Goal: Navigation & Orientation: Find specific page/section

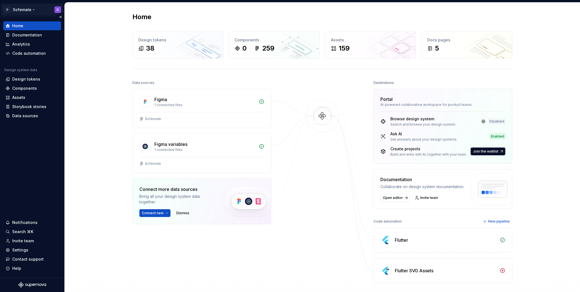
click at [24, 10] on html "↑ D Sofemale D Home Documentation Analytics Code automation Design system data …" at bounding box center [290, 146] width 580 height 292
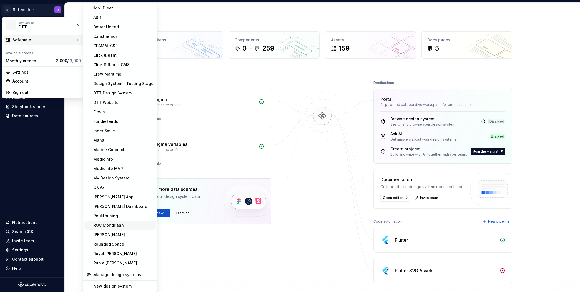
click at [118, 224] on div "ROC Mondriaan" at bounding box center [123, 226] width 60 height 6
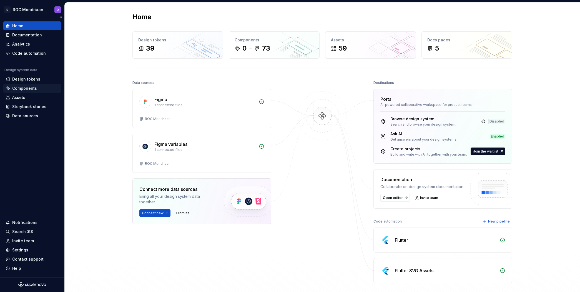
click at [27, 86] on div "Components" at bounding box center [24, 89] width 25 height 6
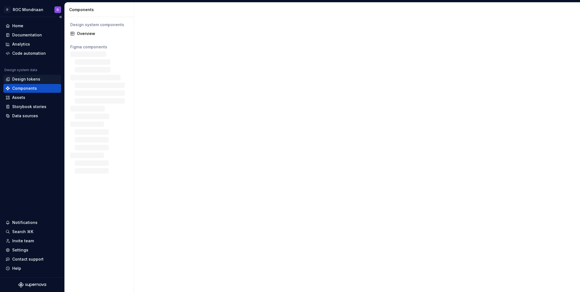
click at [34, 76] on div "Design tokens" at bounding box center [26, 79] width 28 height 6
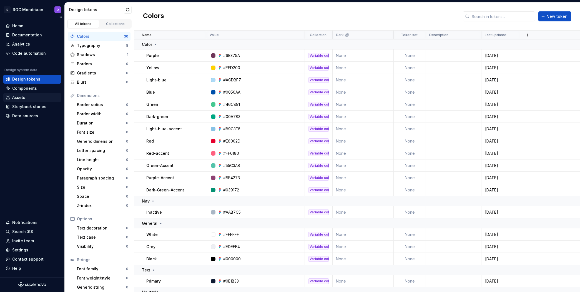
click at [34, 98] on div "Assets" at bounding box center [32, 98] width 53 height 6
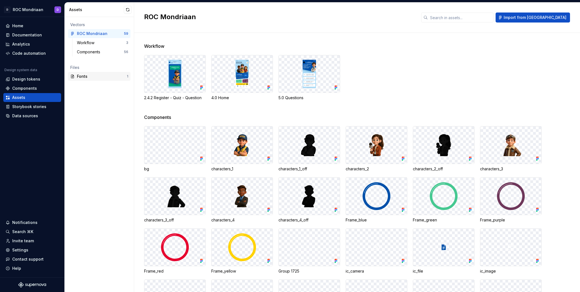
click at [89, 75] on div "Fonts" at bounding box center [102, 77] width 50 height 6
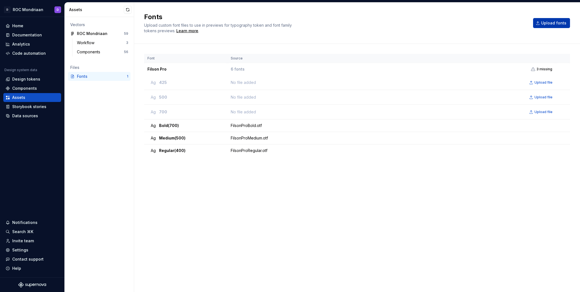
click at [547, 19] on button "Upload fonts" at bounding box center [551, 23] width 37 height 10
click at [11, 79] on div "Design tokens" at bounding box center [32, 79] width 53 height 6
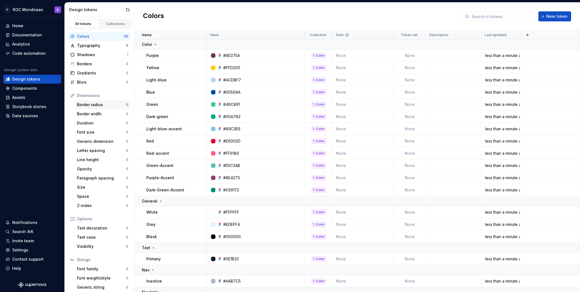
click at [102, 103] on div "Border radius" at bounding box center [101, 105] width 49 height 6
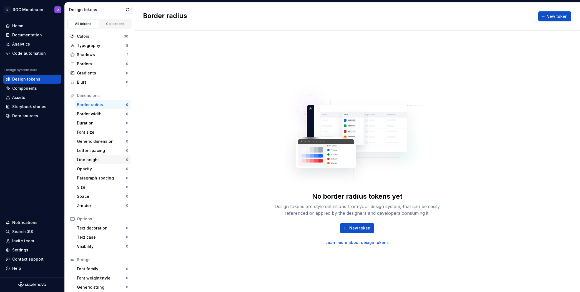
scroll to position [12, 0]
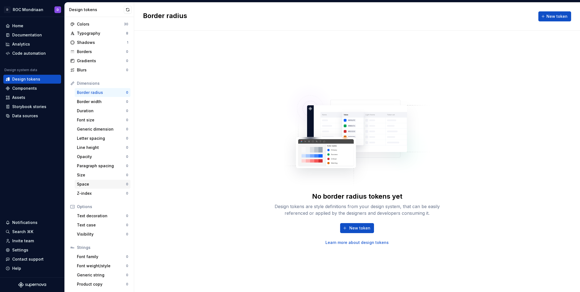
click at [106, 181] on div "Space" at bounding box center [101, 184] width 49 height 6
click at [109, 183] on div "Space" at bounding box center [101, 184] width 49 height 6
click at [26, 86] on div "Components" at bounding box center [24, 89] width 25 height 6
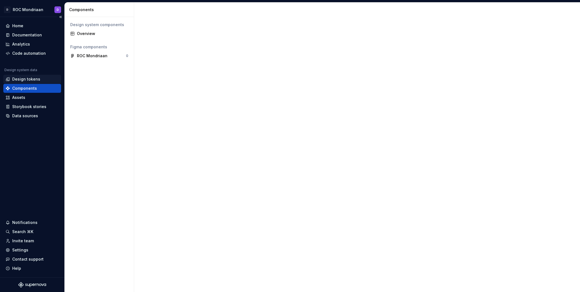
click at [30, 78] on div "Design tokens" at bounding box center [26, 79] width 28 height 6
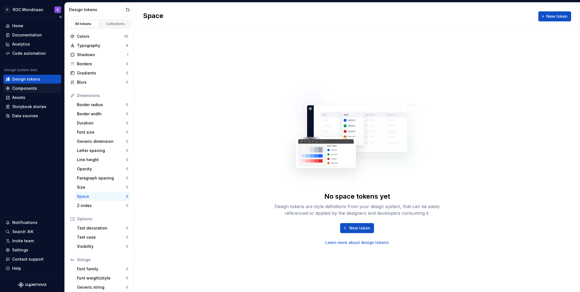
click at [30, 87] on div "Components" at bounding box center [24, 89] width 25 height 6
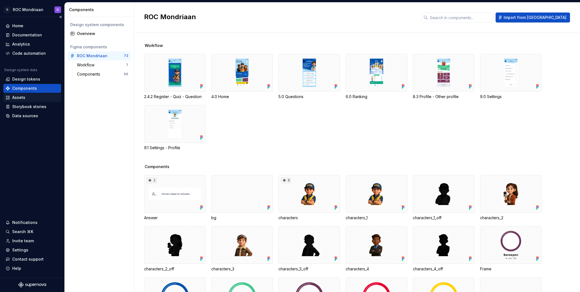
click at [28, 95] on div "Assets" at bounding box center [32, 98] width 53 height 6
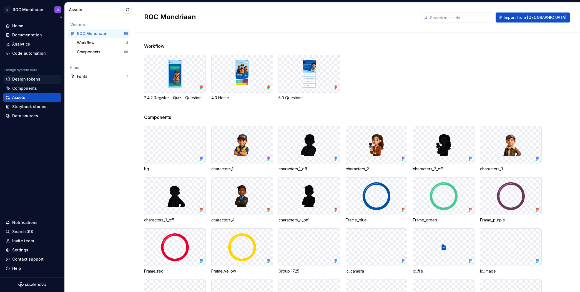
click at [29, 80] on div "Design tokens" at bounding box center [26, 79] width 28 height 6
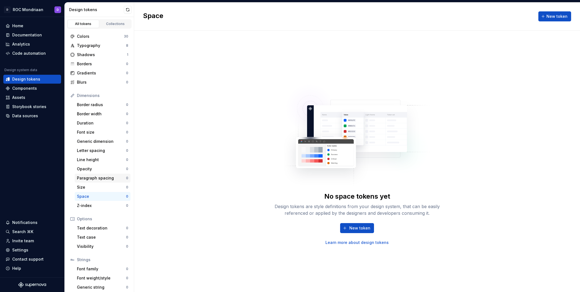
click at [105, 178] on div "Paragraph spacing" at bounding box center [101, 178] width 49 height 6
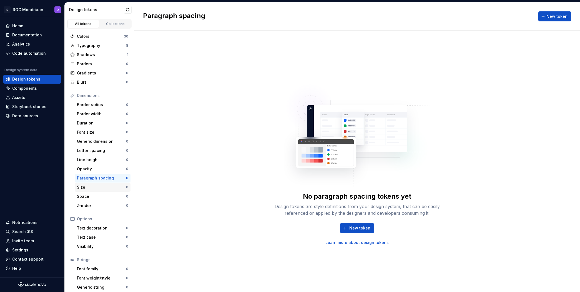
click at [106, 188] on div "Size" at bounding box center [101, 187] width 49 height 6
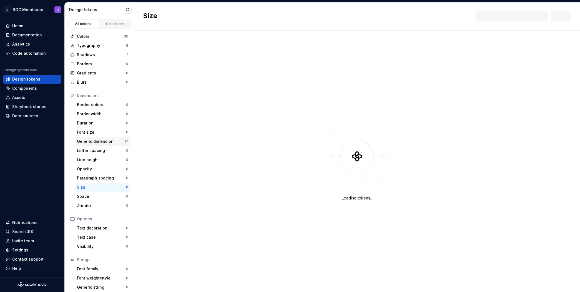
click at [83, 138] on div "Generic dimension 17" at bounding box center [103, 141] width 56 height 9
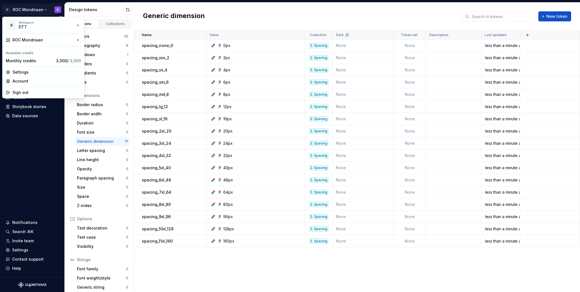
click at [26, 11] on html "D ROC Mondriaan D Home Documentation Analytics Code automation Design system da…" at bounding box center [290, 146] width 580 height 292
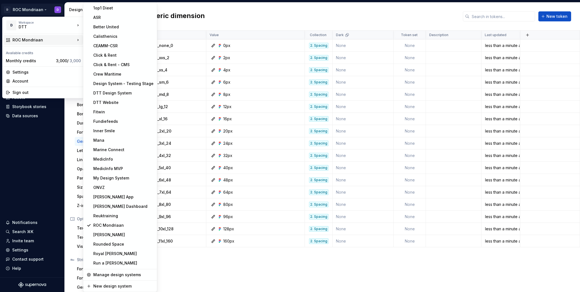
click at [211, 261] on html "D ROC Mondriaan D Home Documentation Analytics Code automation Design system da…" at bounding box center [290, 146] width 580 height 292
